Goal: Complete application form

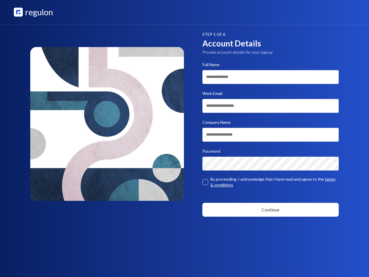
click at [335, 164] on icon "Show password" at bounding box center [333, 163] width 4 height 3
click at [205, 182] on button "button" at bounding box center [205, 182] width 6 height 6
click at [271, 210] on button "Continue" at bounding box center [270, 210] width 137 height 14
